Goal: Task Accomplishment & Management: Manage account settings

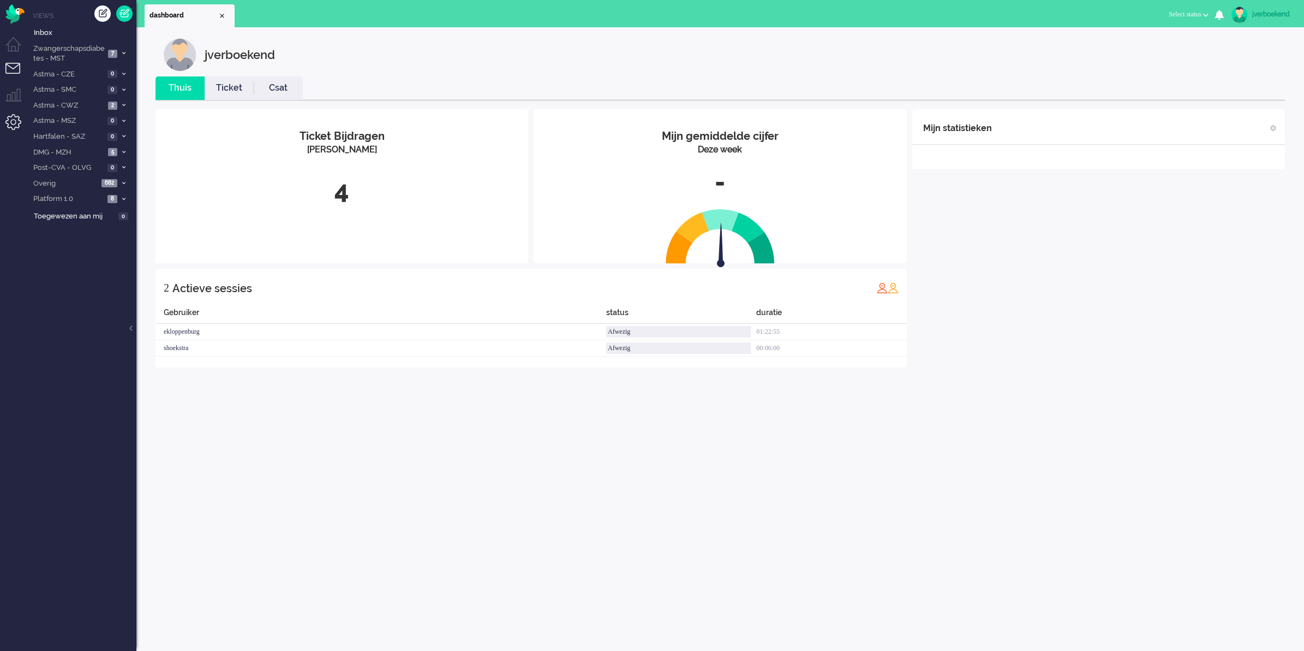
click at [9, 118] on li "Admin menu" at bounding box center [17, 126] width 25 height 25
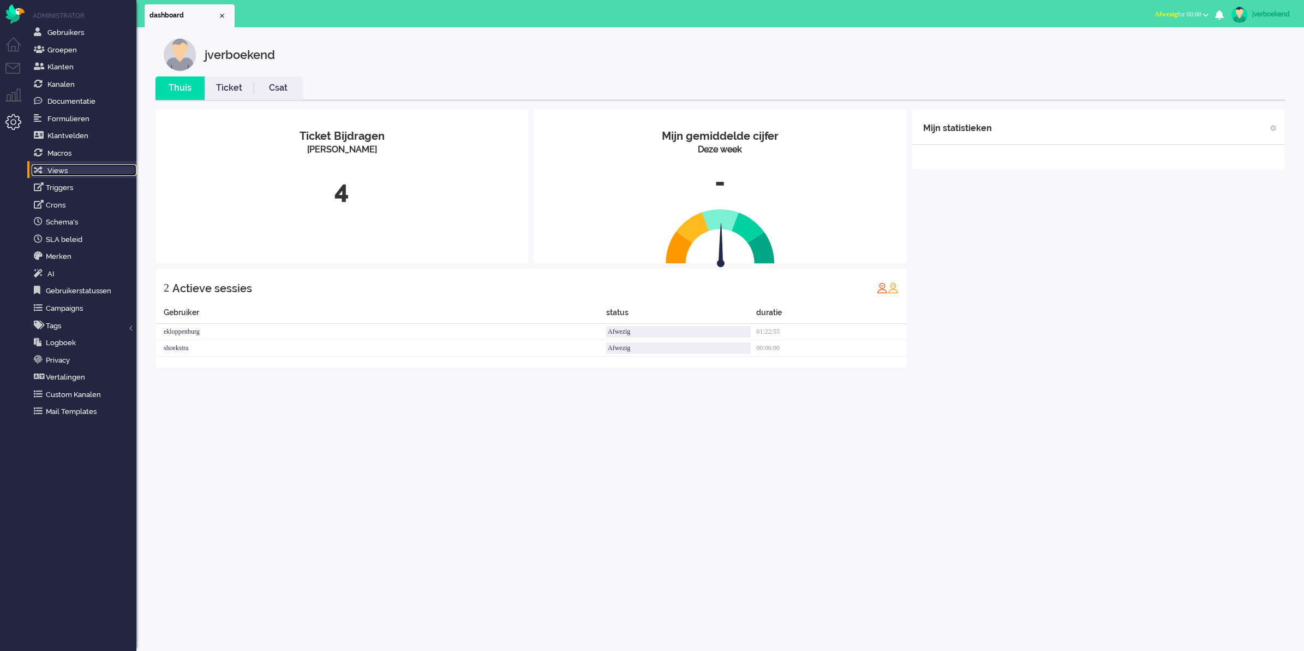
click at [63, 172] on span "Views" at bounding box center [57, 170] width 20 height 8
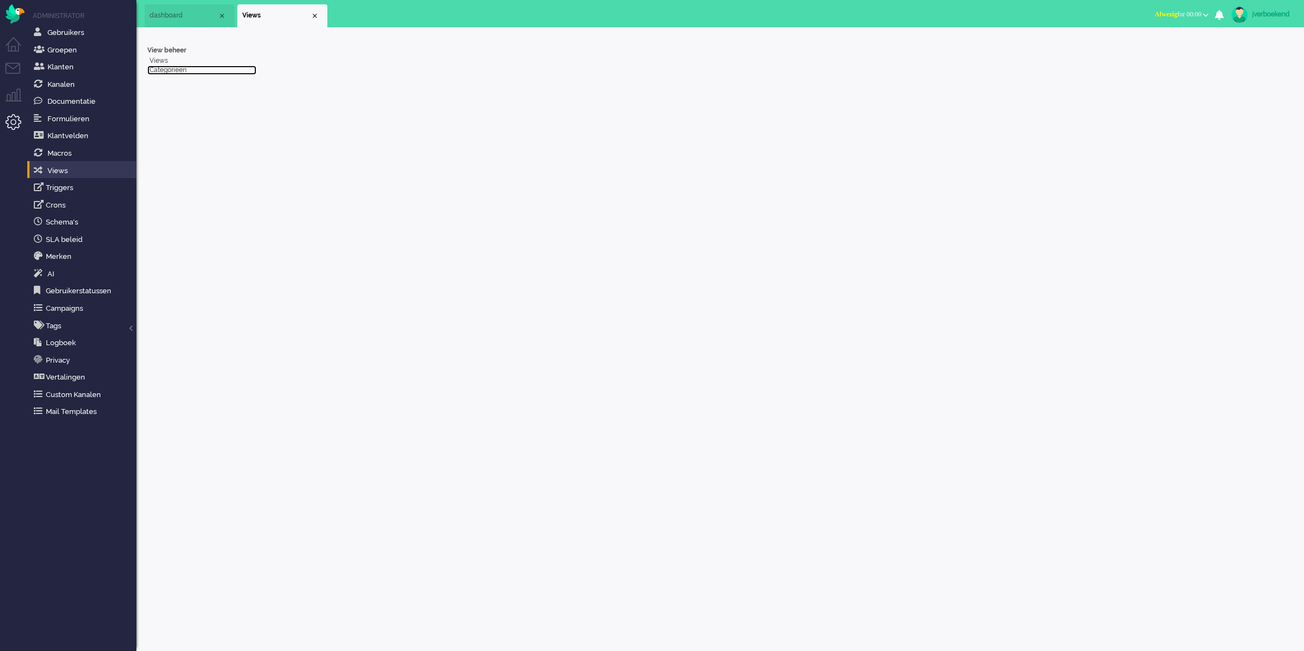
click at [175, 69] on link "Categorieën" at bounding box center [201, 69] width 109 height 9
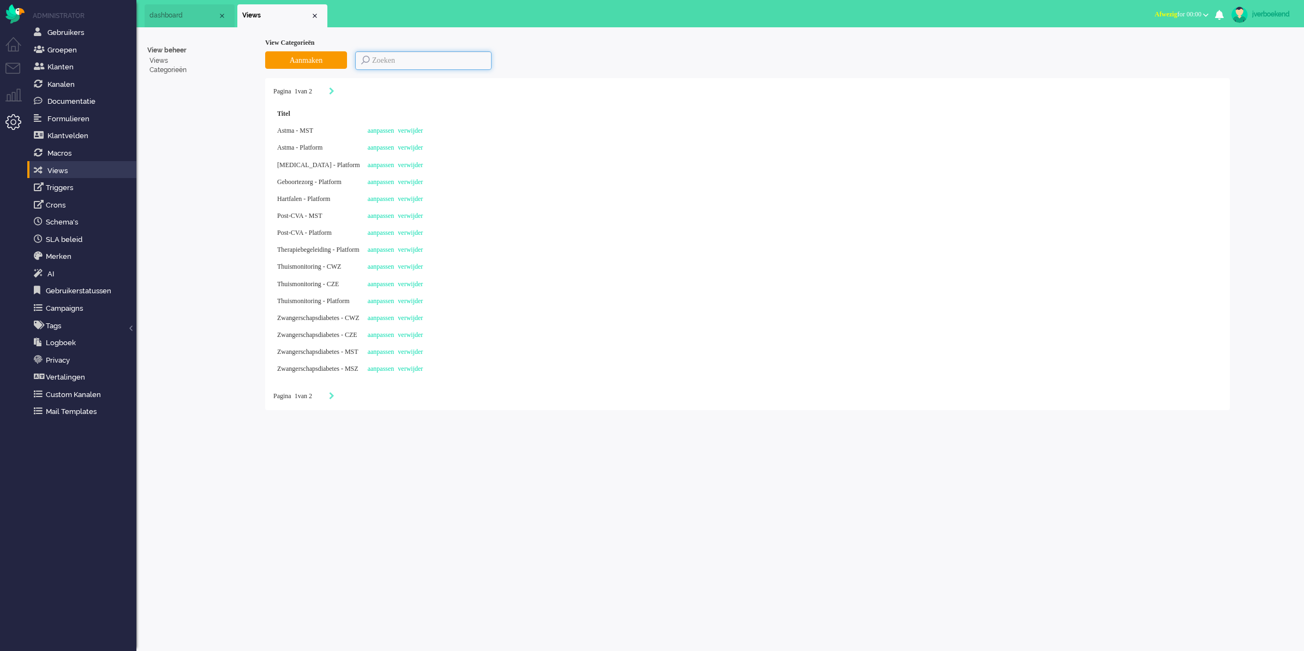
click at [377, 58] on input at bounding box center [423, 60] width 136 height 19
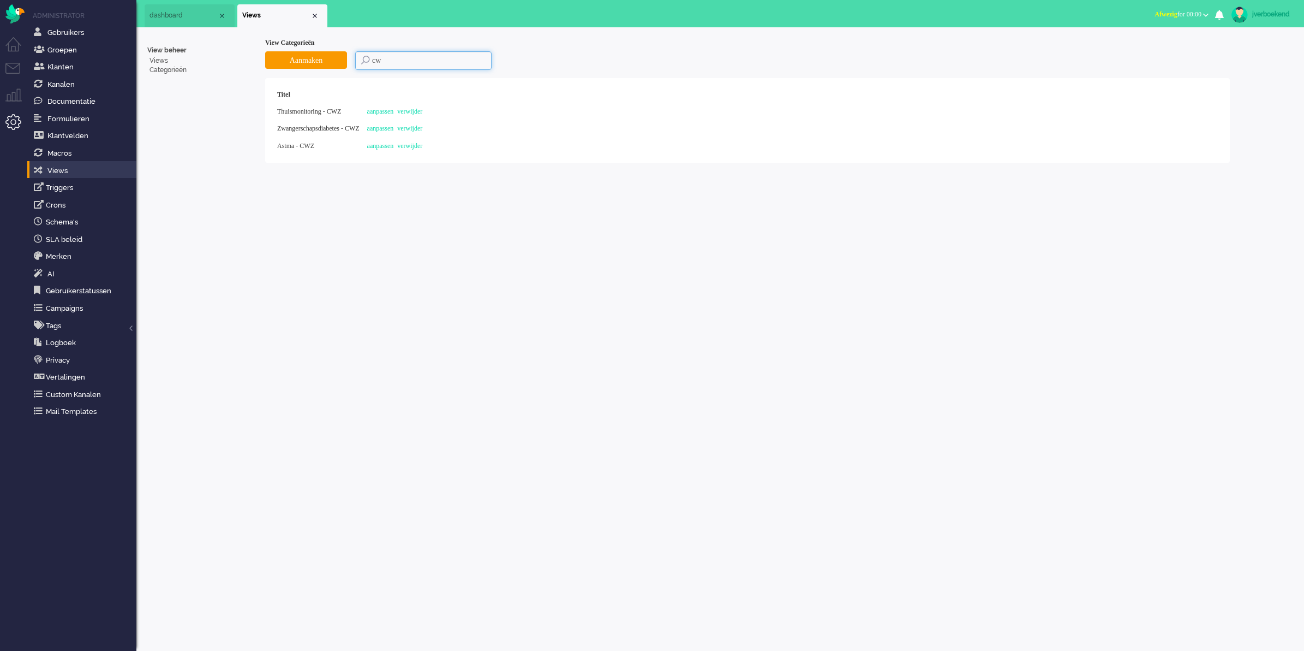
type input "c"
type input "z"
type input "cze"
click at [162, 61] on link "Views" at bounding box center [201, 60] width 109 height 9
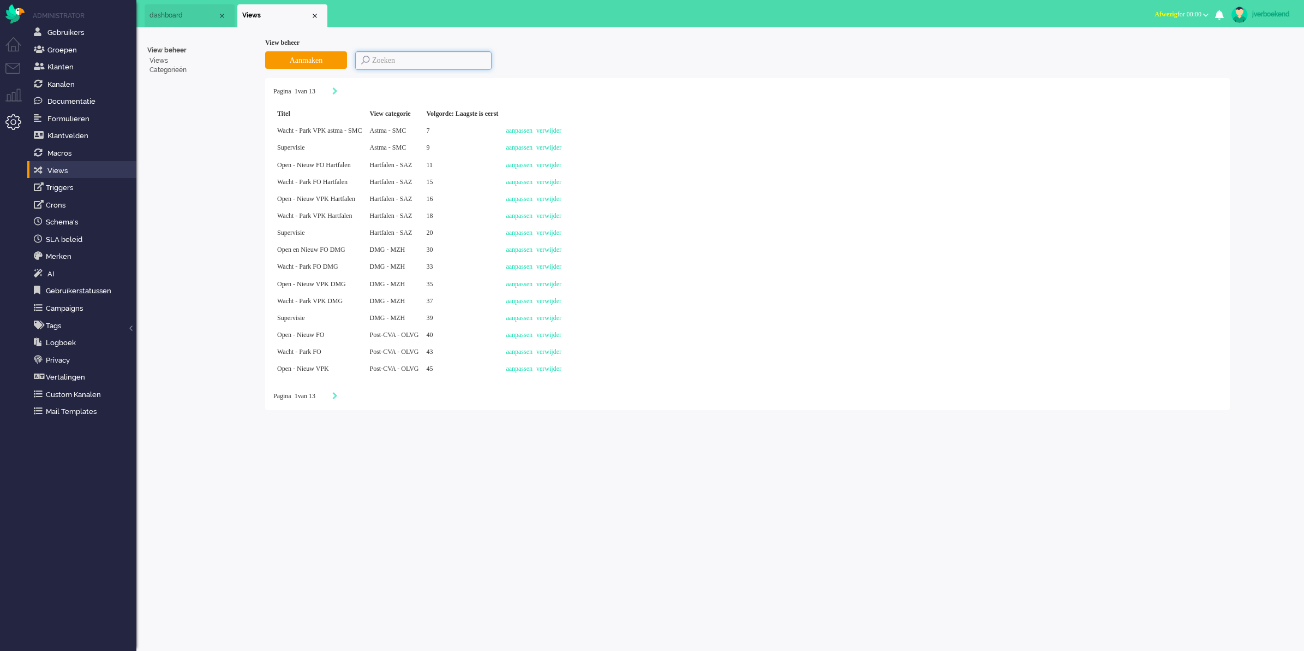
click at [466, 59] on input at bounding box center [423, 60] width 136 height 19
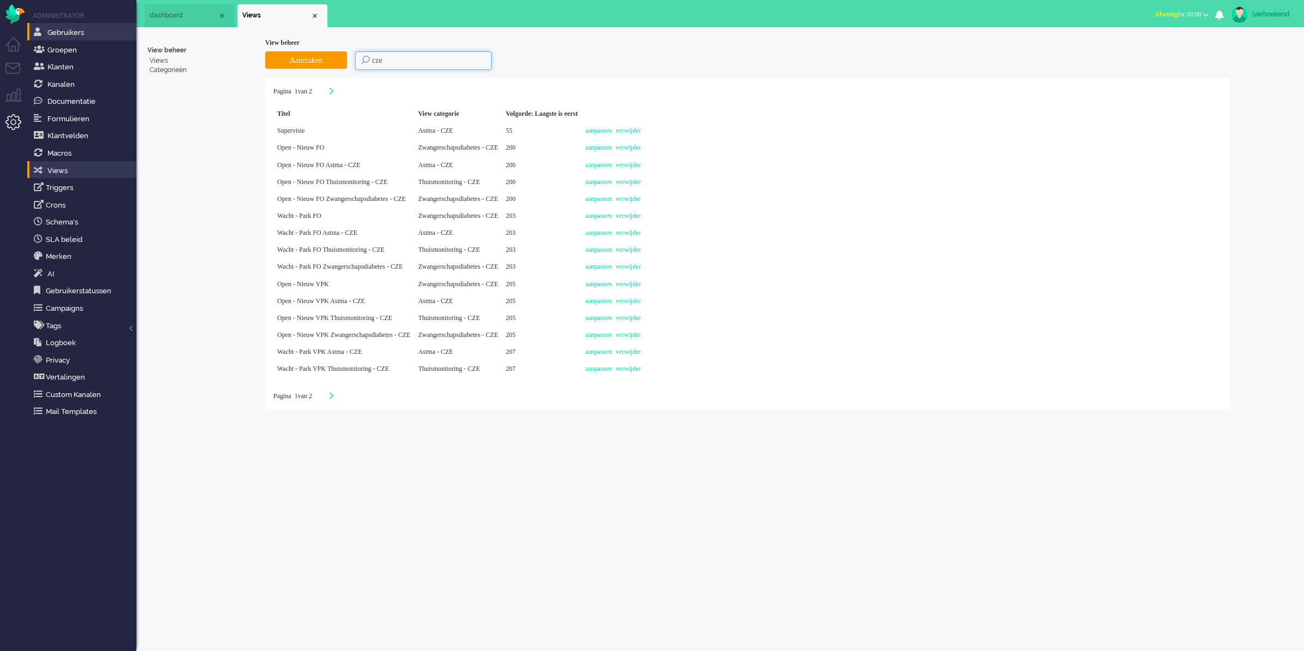
type input "cze"
click at [67, 39] on li "Gebruikers" at bounding box center [81, 31] width 109 height 17
click at [69, 36] on span "Gebruikers" at bounding box center [65, 32] width 37 height 8
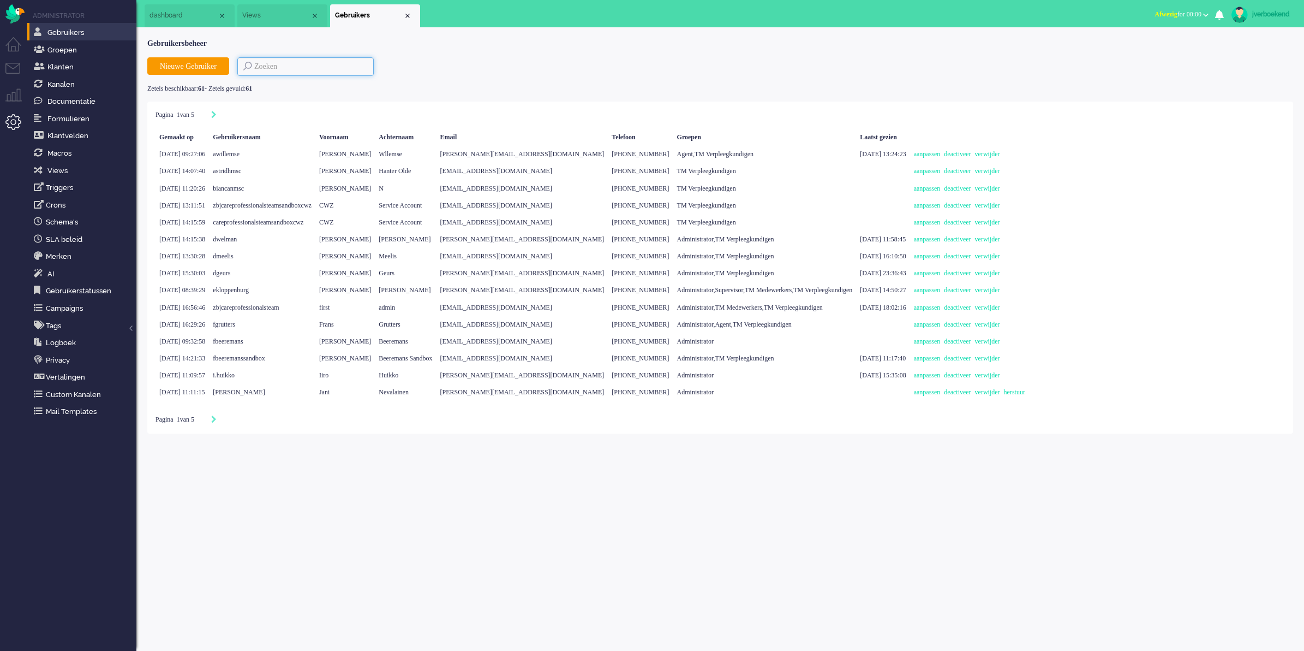
click at [335, 61] on input at bounding box center [305, 66] width 136 height 19
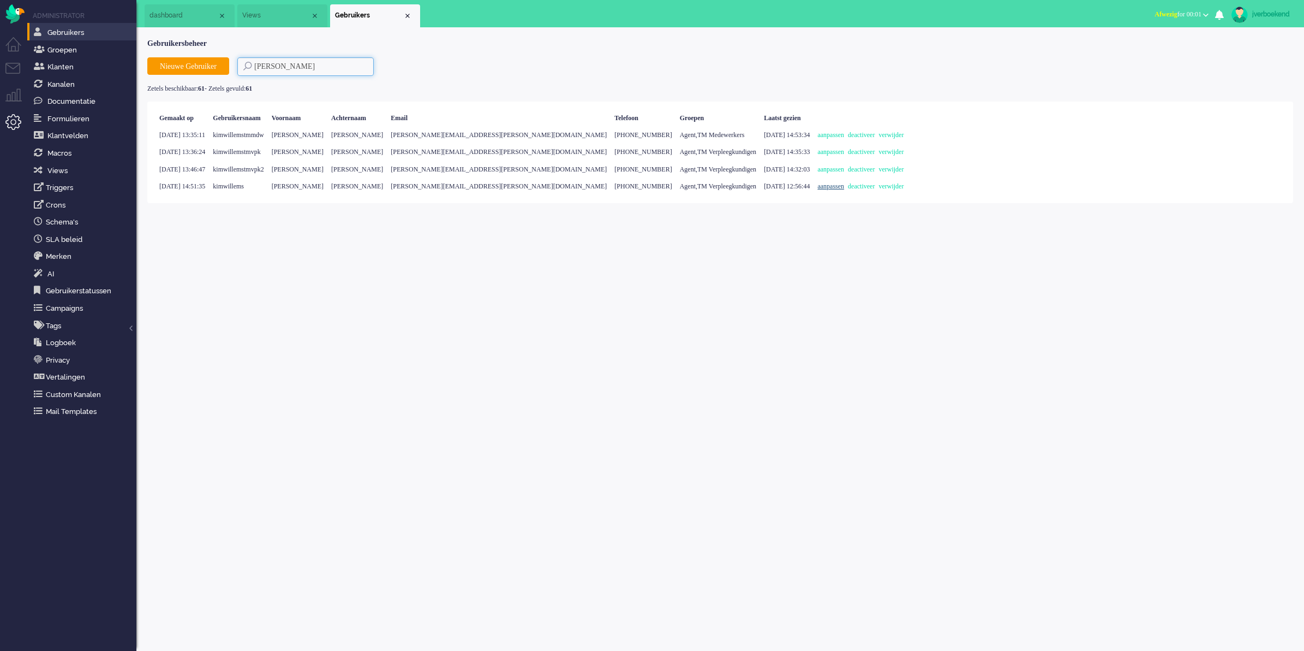
type input "kim"
click at [818, 188] on link "aanpassen" at bounding box center [833, 186] width 31 height 8
select select
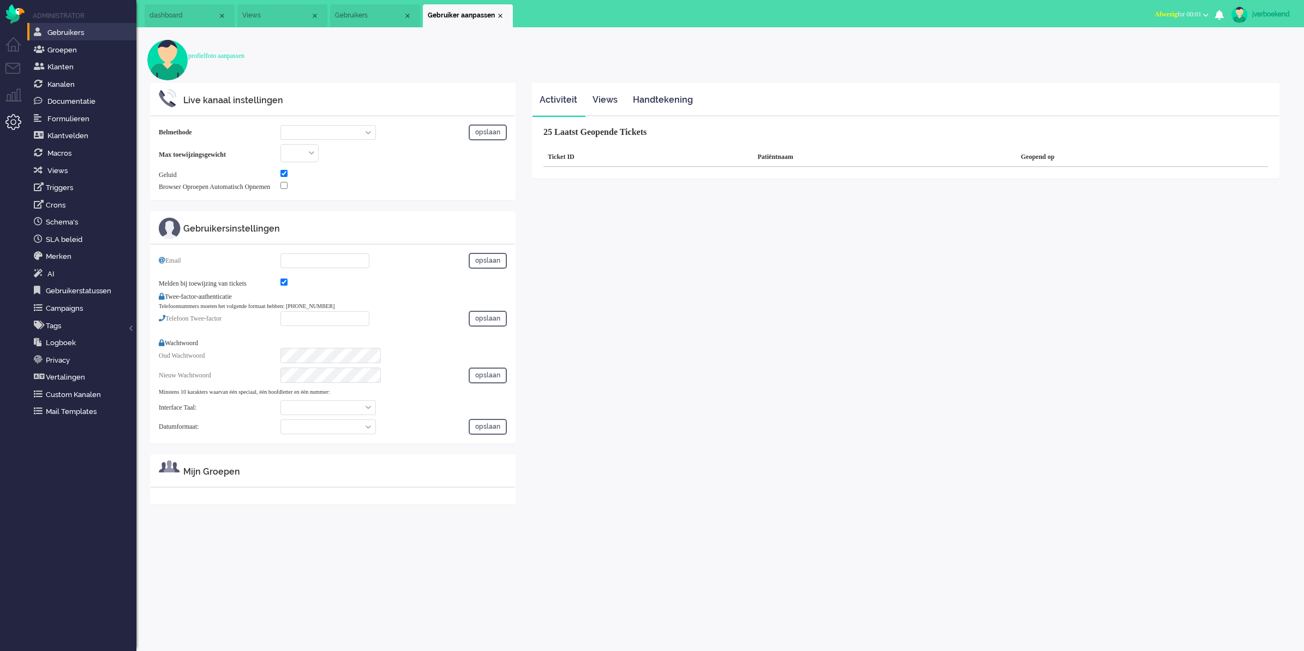
select select "browser"
checkbox input "true"
type input "kim.willems@zorgbijjou.nl"
checkbox input "true"
type input "+31612345678"
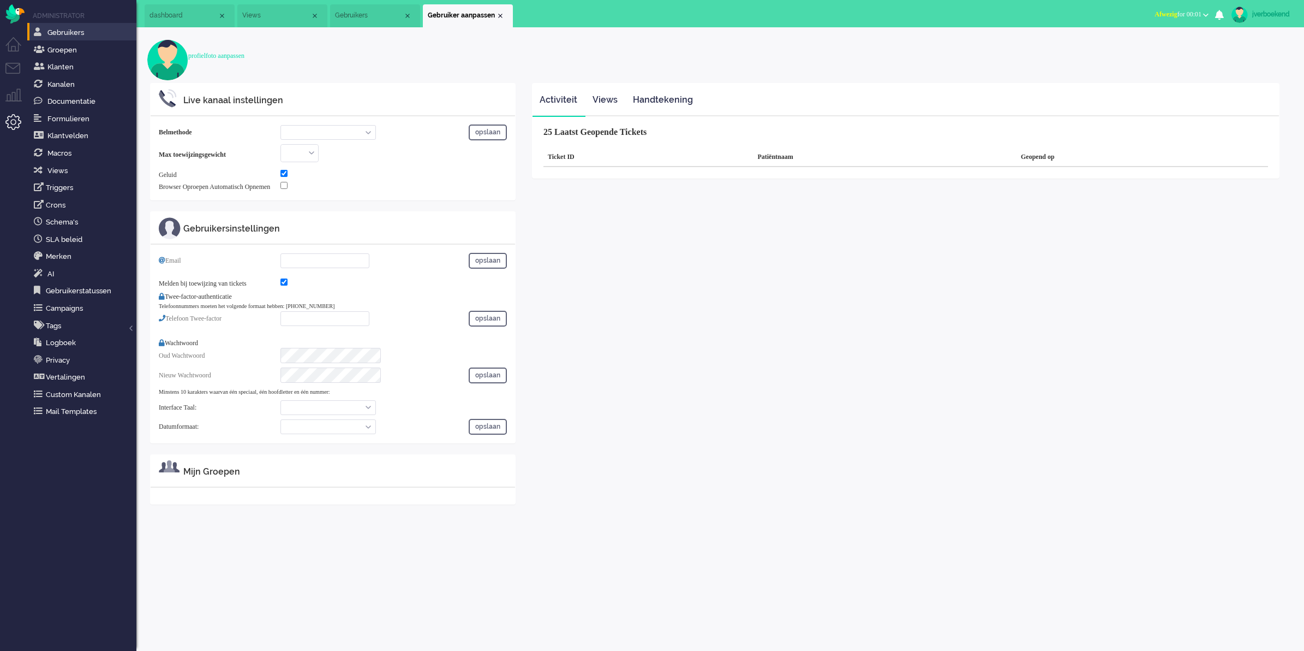
select select "nl"
select select "en_GB"
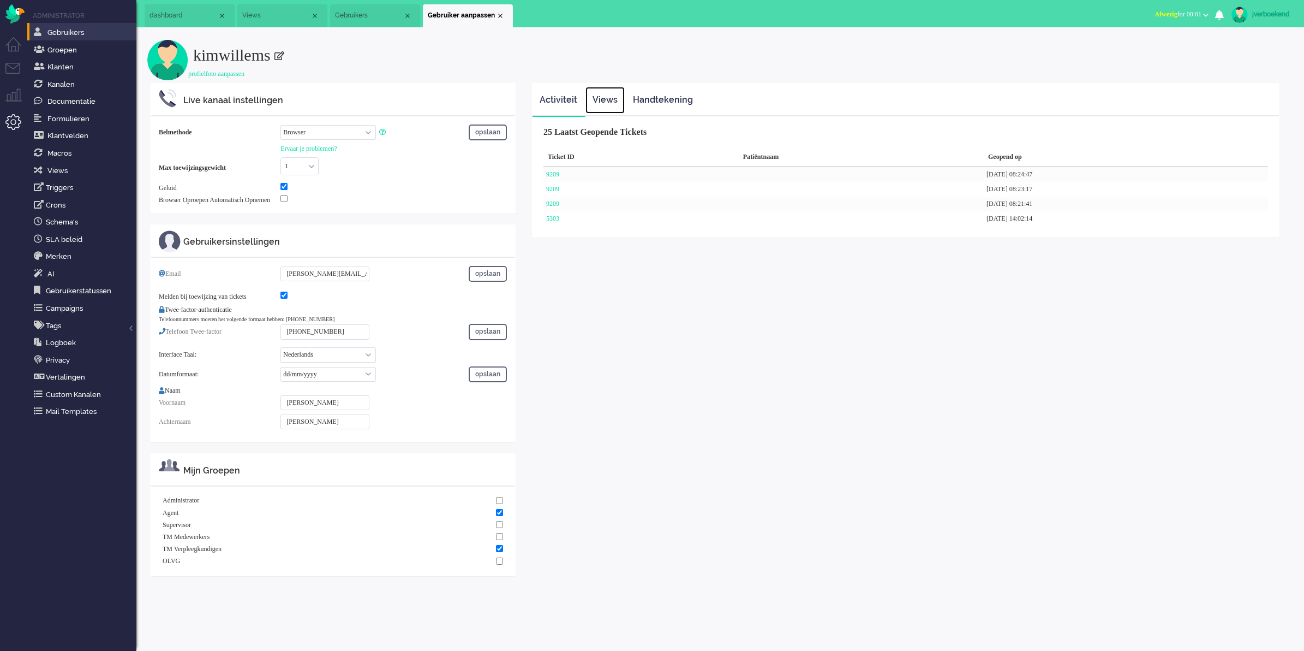
click at [617, 98] on link "Views" at bounding box center [605, 100] width 39 height 27
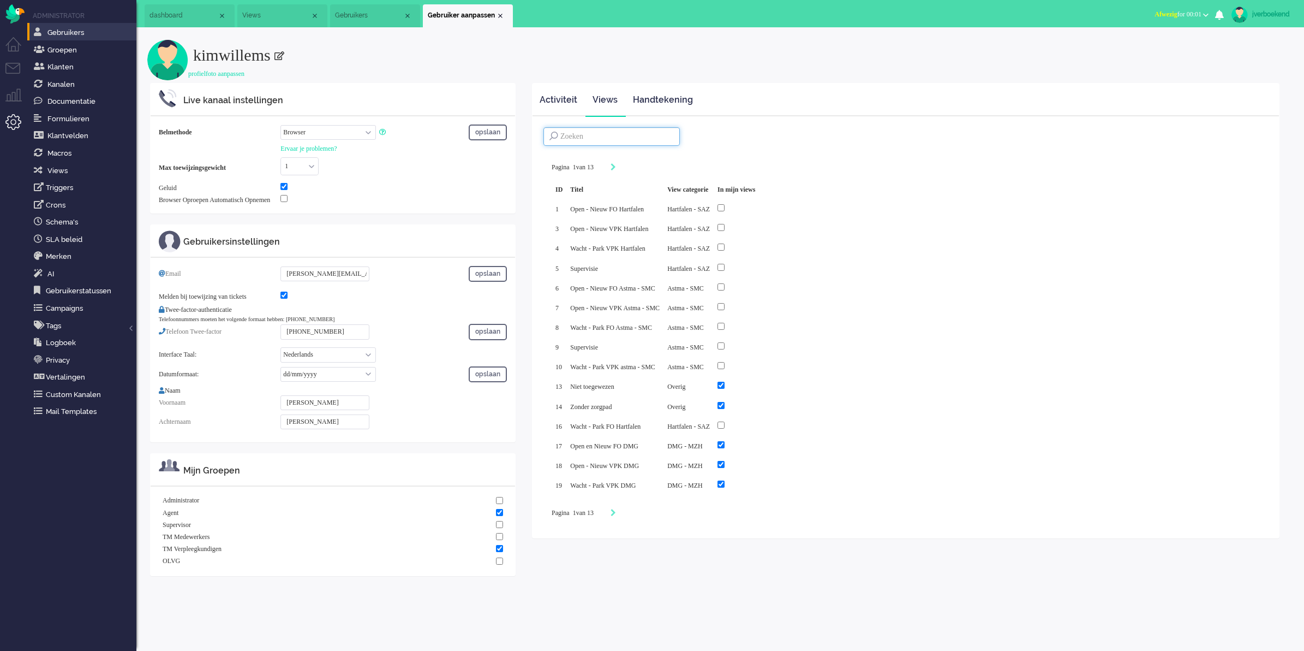
click at [641, 137] on input at bounding box center [612, 136] width 136 height 19
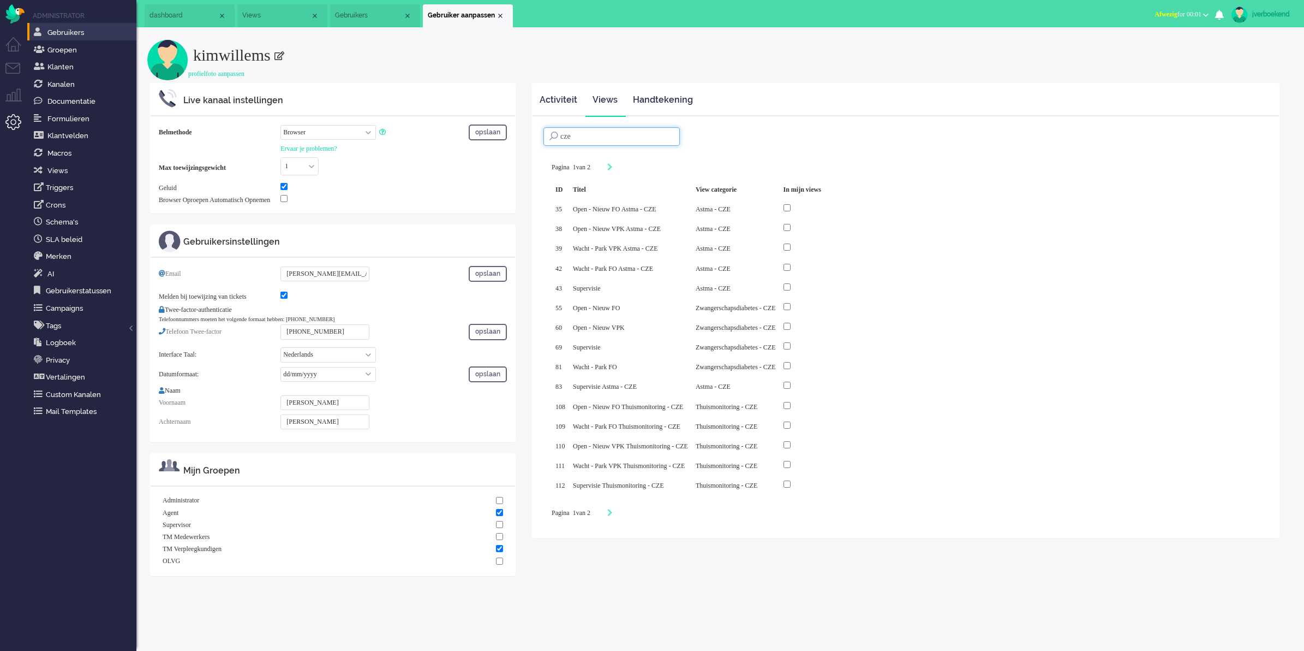
type input "cze"
click at [791, 206] on input "checkbox" at bounding box center [787, 207] width 7 height 7
checkbox input "true"
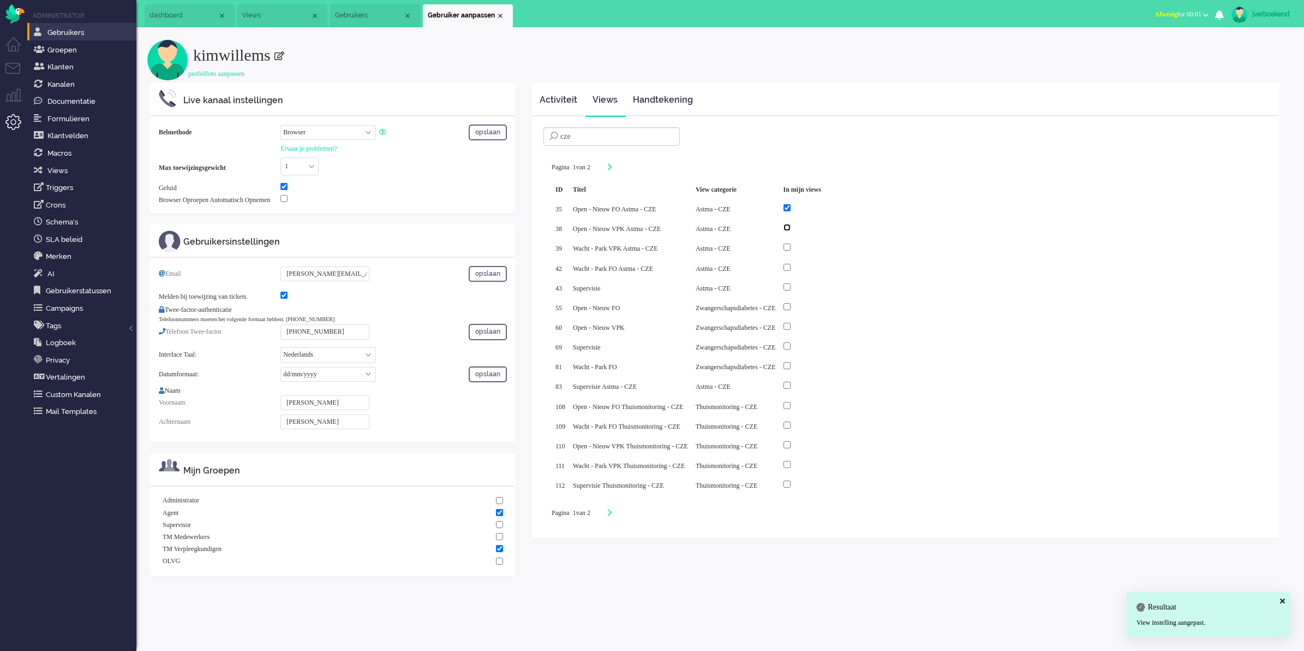
drag, startPoint x: 828, startPoint y: 226, endPoint x: 831, endPoint y: 234, distance: 7.8
click at [791, 226] on input "checkbox" at bounding box center [787, 227] width 7 height 7
checkbox input "true"
drag, startPoint x: 830, startPoint y: 247, endPoint x: 841, endPoint y: 268, distance: 24.2
click at [791, 247] on input "checkbox" at bounding box center [787, 246] width 7 height 7
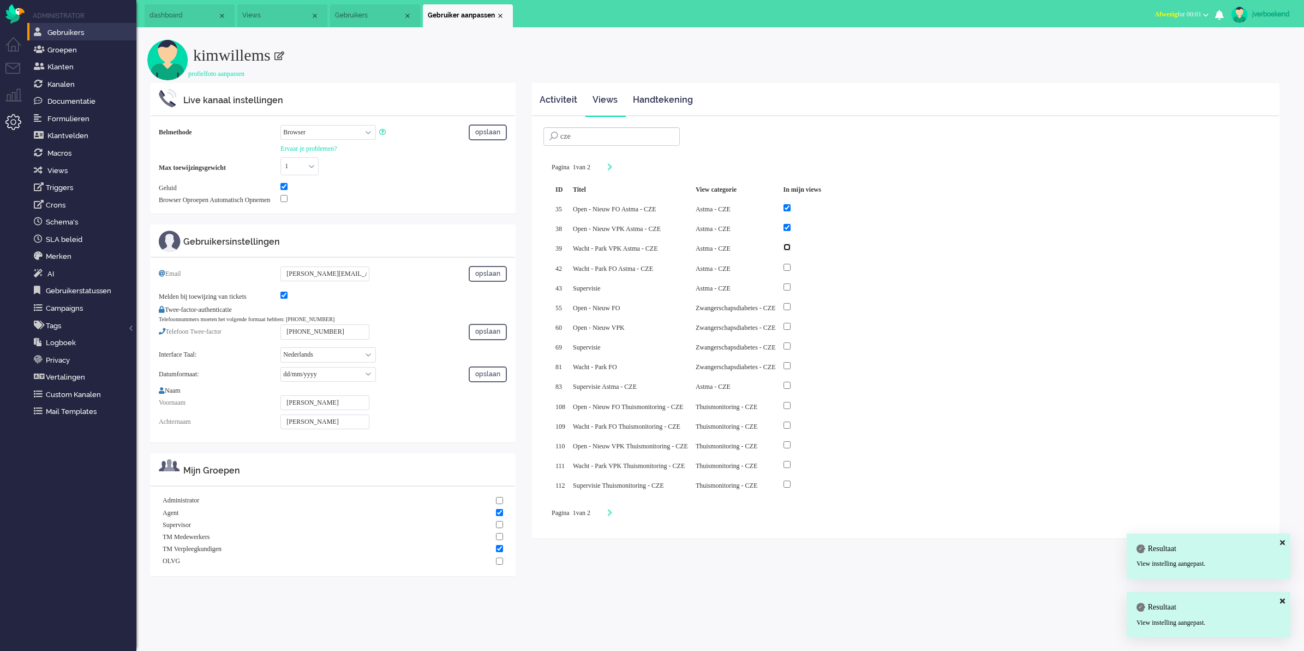
checkbox input "true"
click at [791, 265] on input "checkbox" at bounding box center [787, 267] width 7 height 7
checkbox input "true"
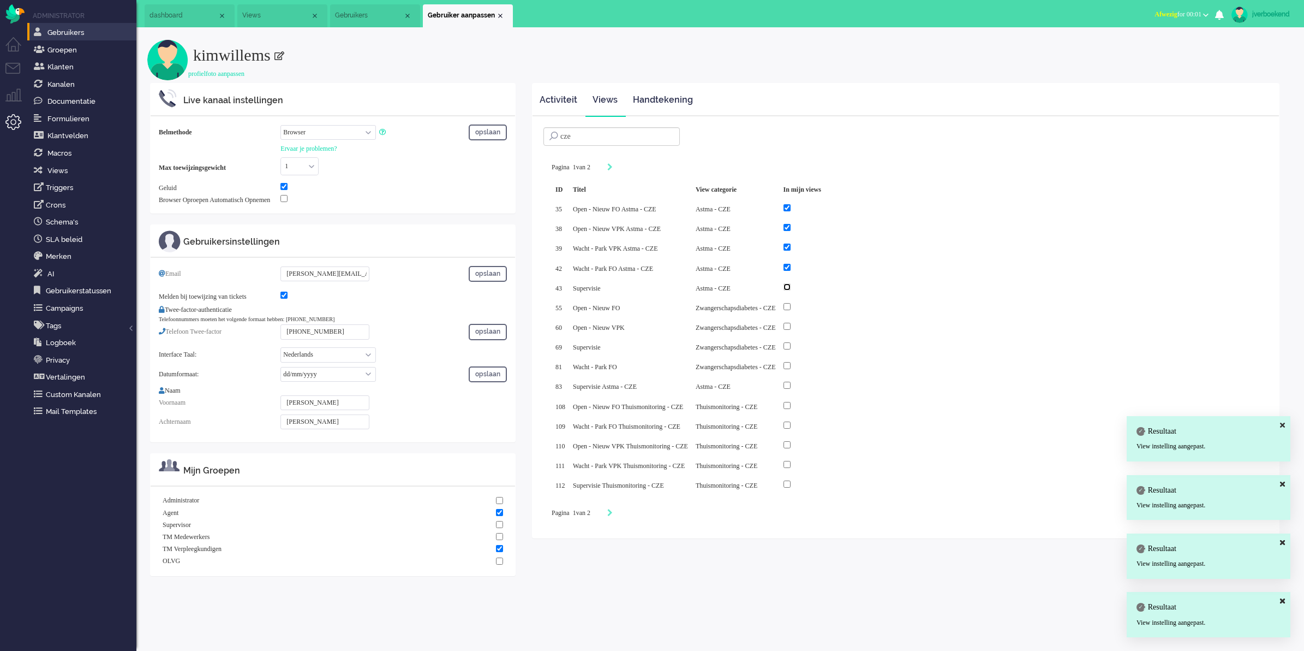
click at [791, 283] on input "checkbox" at bounding box center [787, 286] width 7 height 7
checkbox input "true"
click at [791, 383] on input "checkbox" at bounding box center [787, 384] width 7 height 7
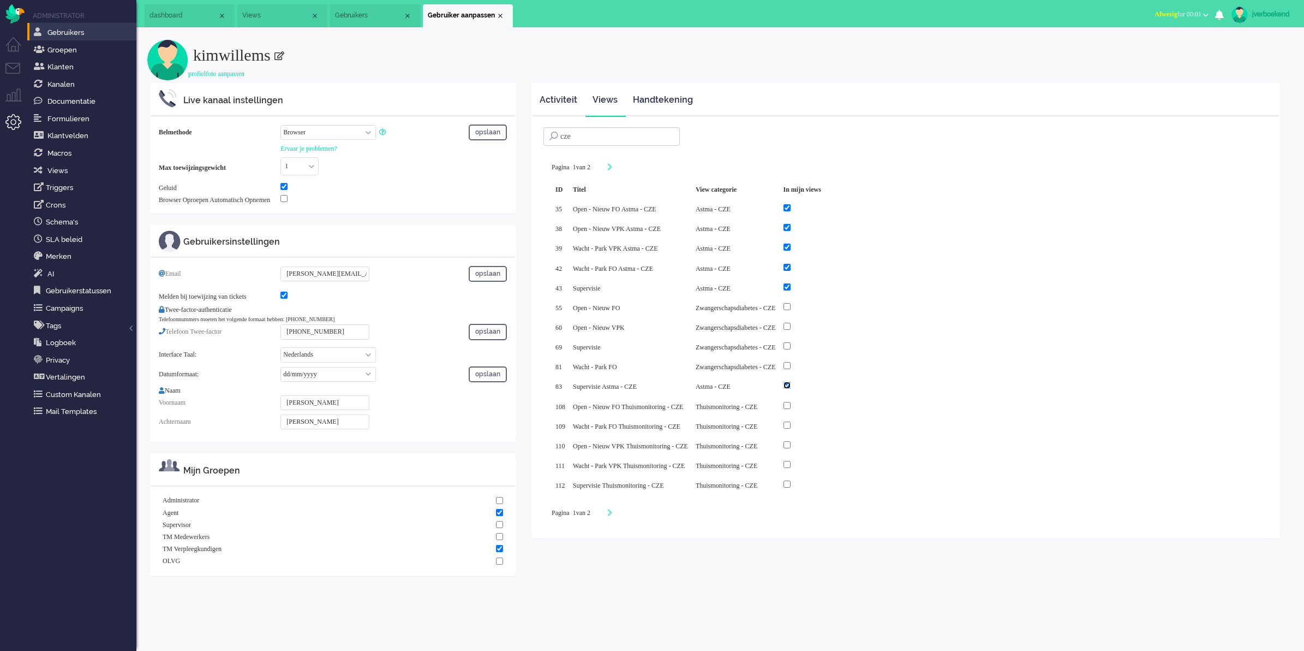
click at [791, 381] on input "checkbox" at bounding box center [787, 384] width 7 height 7
checkbox input "false"
click at [500, 15] on div "Close tab" at bounding box center [500, 15] width 9 height 9
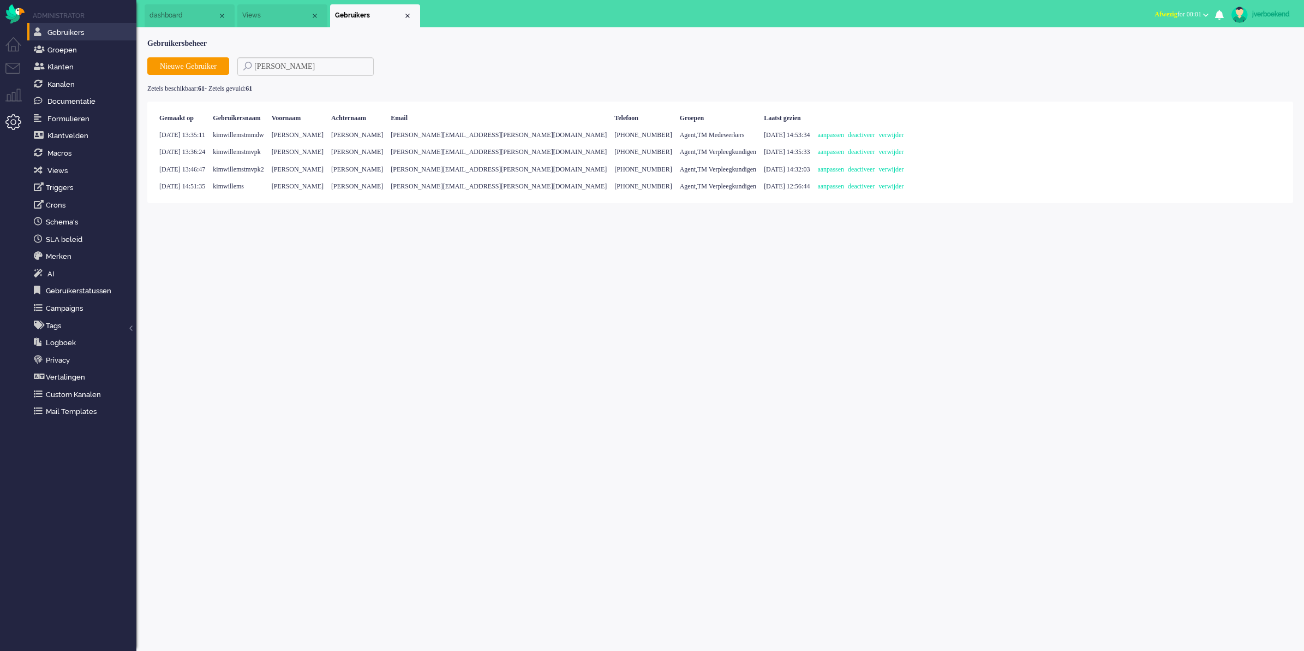
drag, startPoint x: 405, startPoint y: 15, endPoint x: 389, endPoint y: 16, distance: 15.9
click at [408, 15] on div "Close tab" at bounding box center [407, 15] width 9 height 9
